Goal: Use online tool/utility

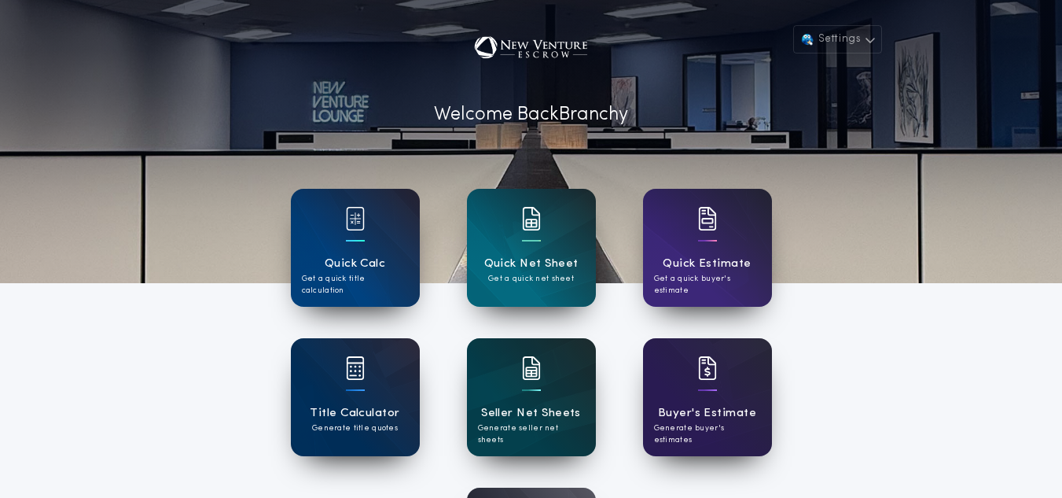
click at [535, 365] on img at bounding box center [531, 368] width 19 height 24
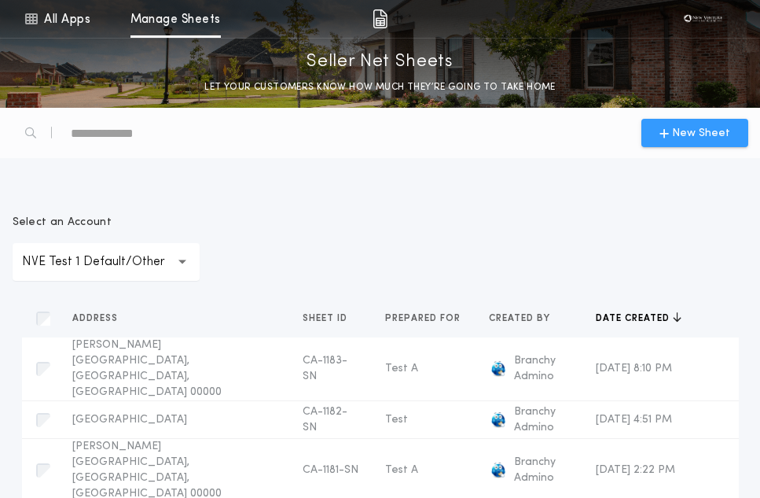
click at [693, 144] on button "New Sheet" at bounding box center [695, 133] width 107 height 28
